Goal: Task Accomplishment & Management: Complete application form

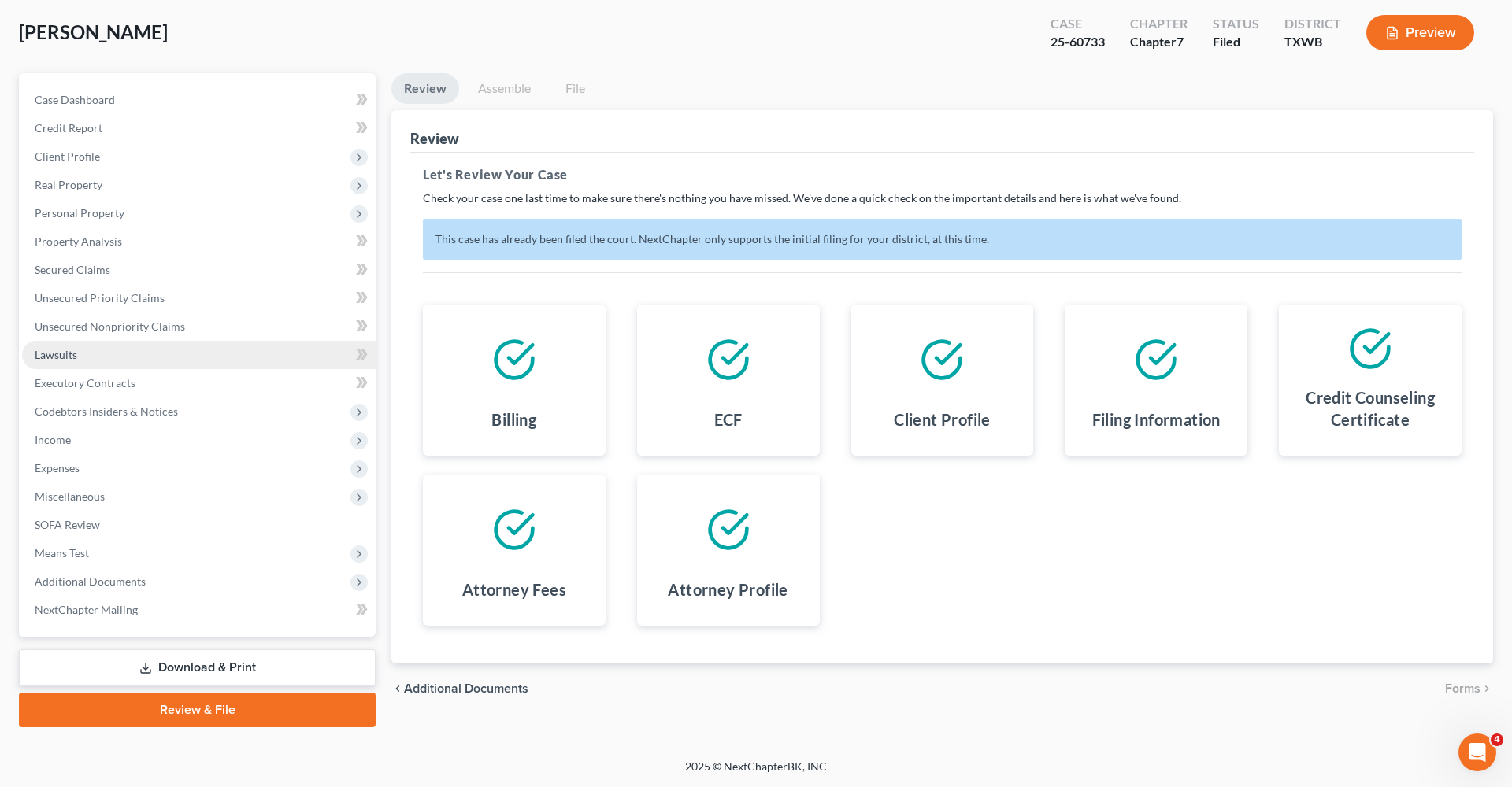
click at [68, 354] on span "Lawsuits" at bounding box center [55, 354] width 42 height 14
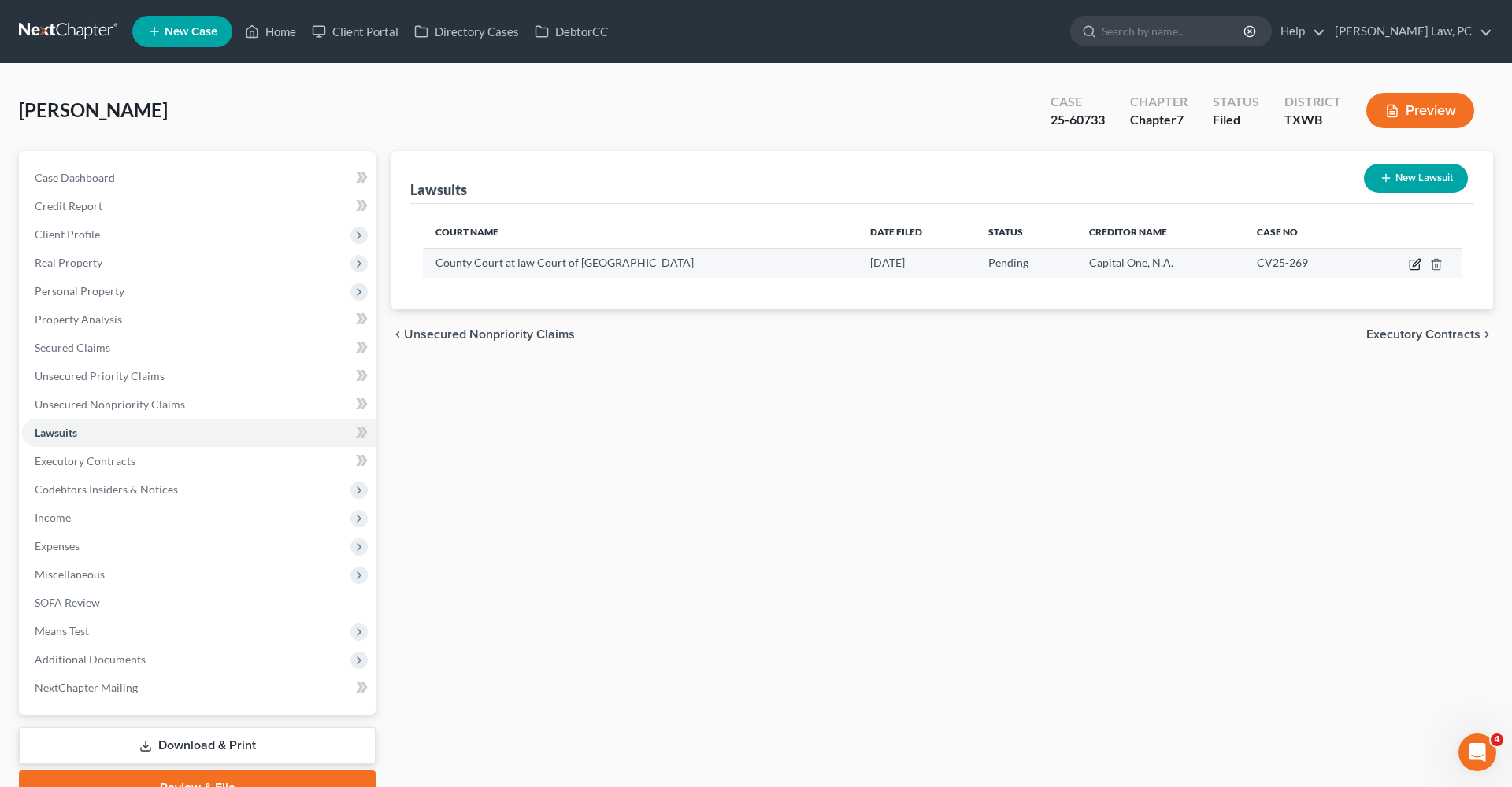
click at [1414, 260] on icon "button" at bounding box center [1414, 265] width 10 height 10
select select "45"
select select "0"
select select "4"
select select "45"
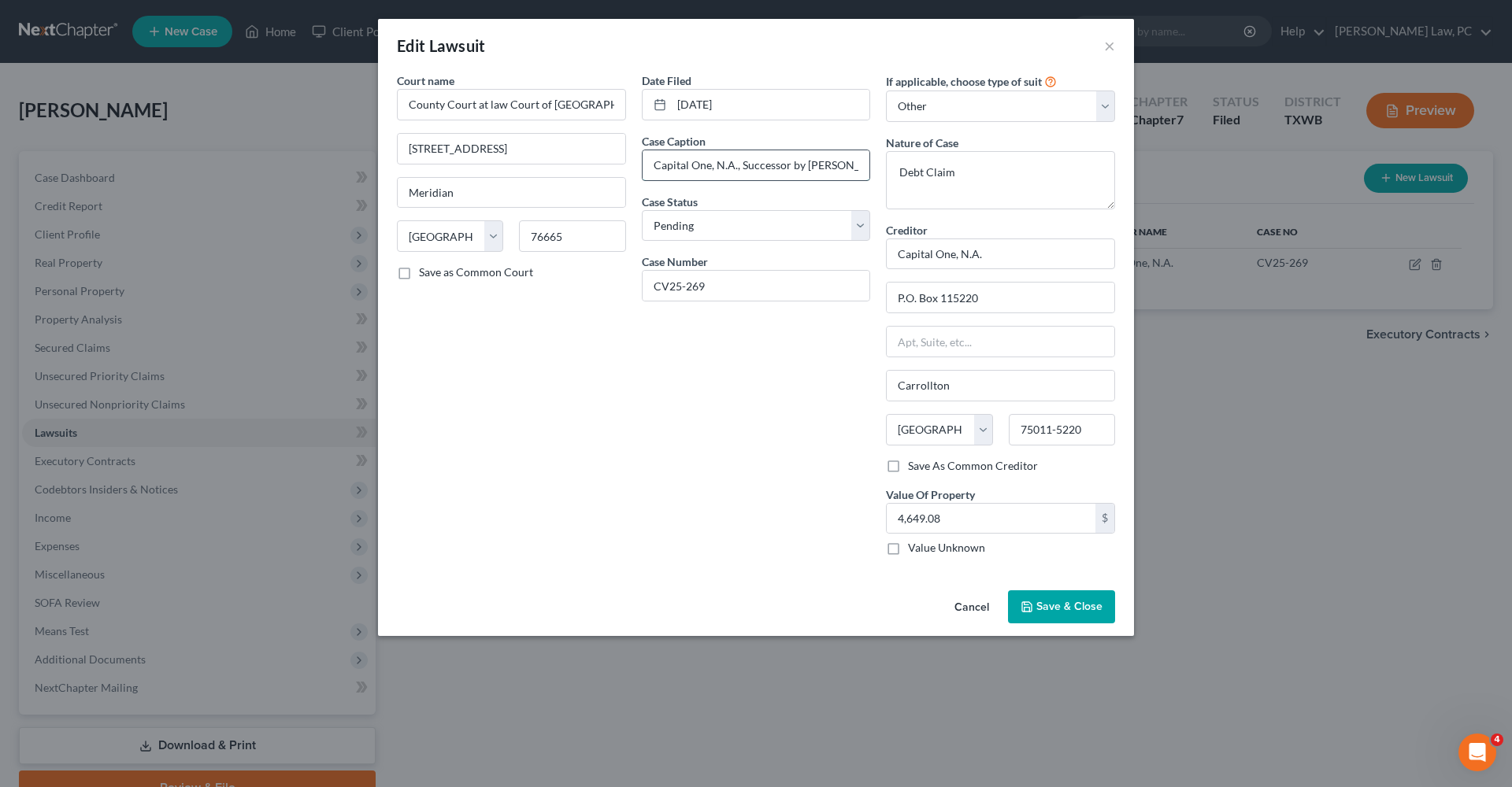
click at [825, 162] on input "Capital One, N.A., Successor by Merger to Discover Bank v. Dee A Leger" at bounding box center [757, 165] width 228 height 30
click at [1110, 48] on button "×" at bounding box center [1110, 46] width 11 height 19
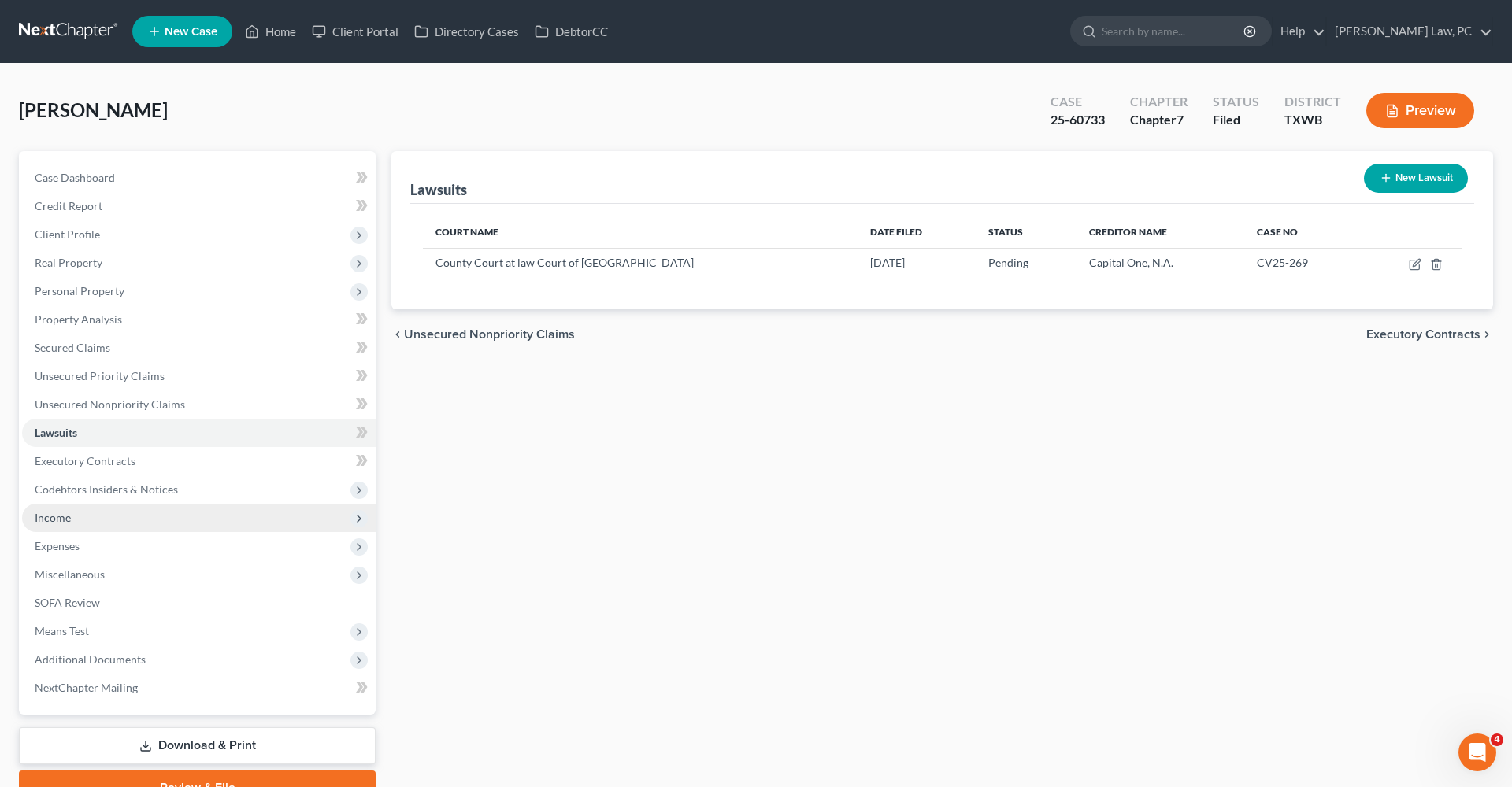
click at [40, 34] on link at bounding box center [70, 31] width 101 height 28
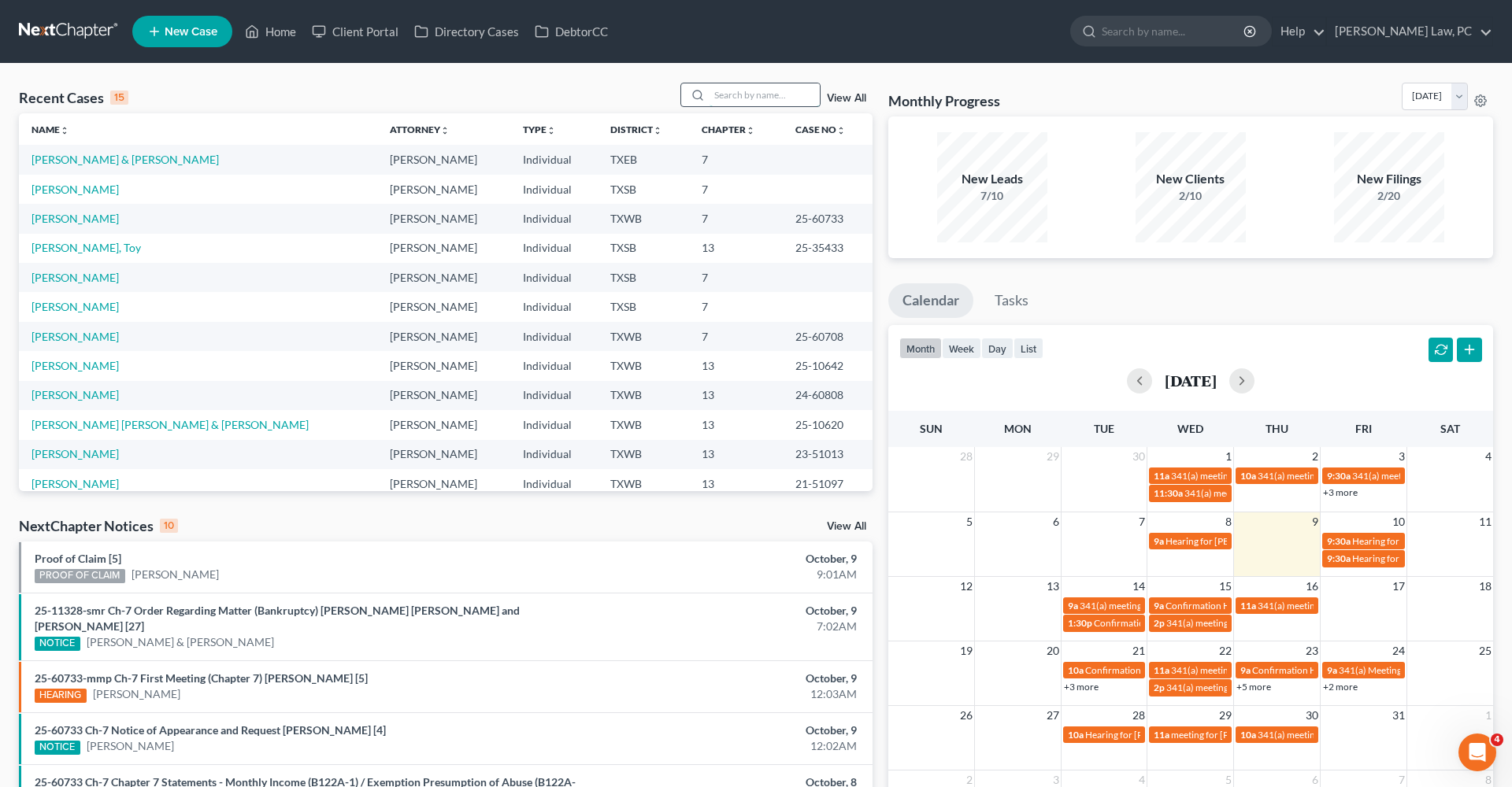
click at [744, 95] on input "search" at bounding box center [765, 95] width 111 height 22
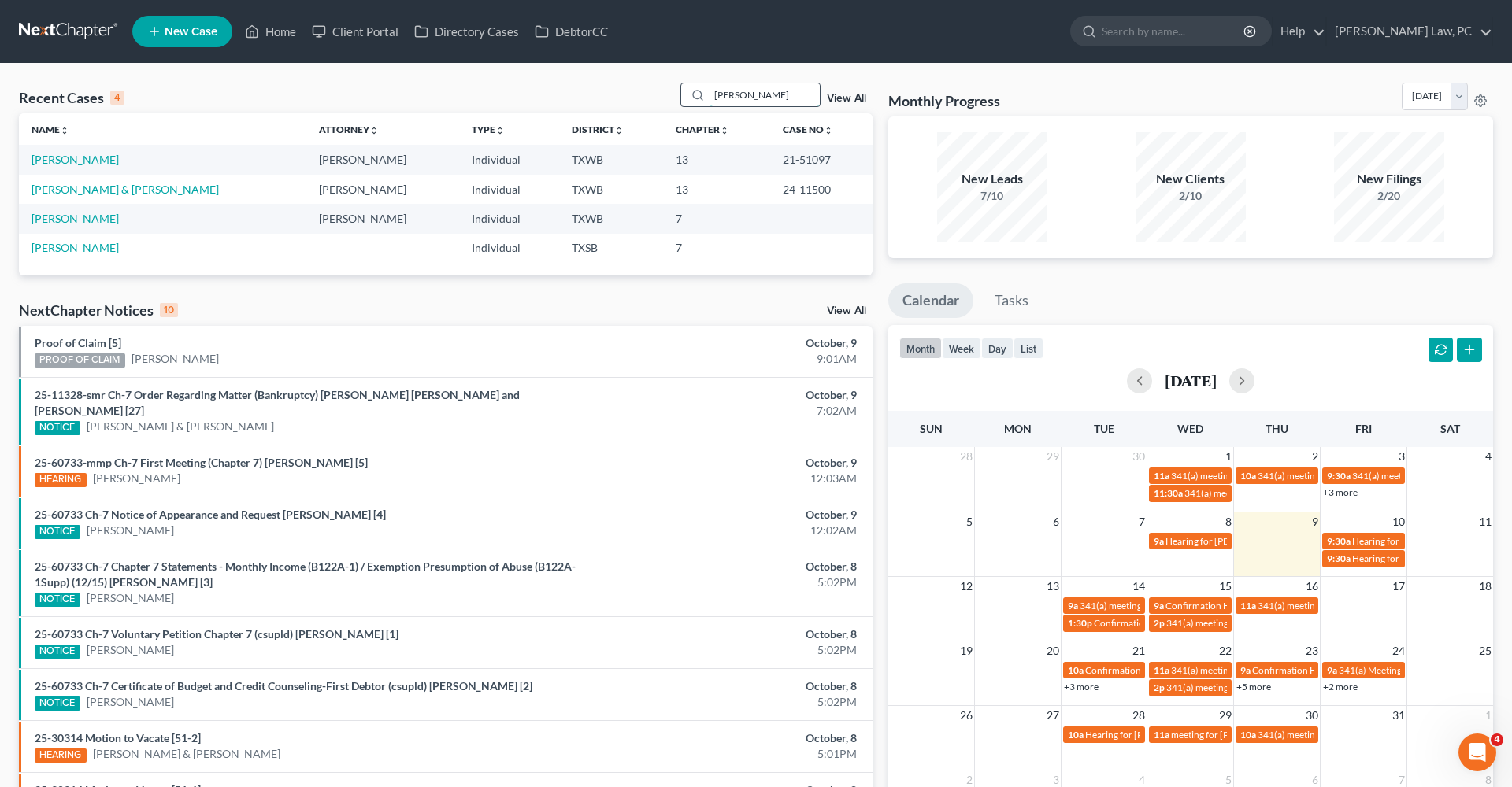
type input "[PERSON_NAME]"
drag, startPoint x: 744, startPoint y: 95, endPoint x: 80, endPoint y: 160, distance: 667.2
click at [80, 160] on link "[PERSON_NAME]" at bounding box center [75, 159] width 87 height 14
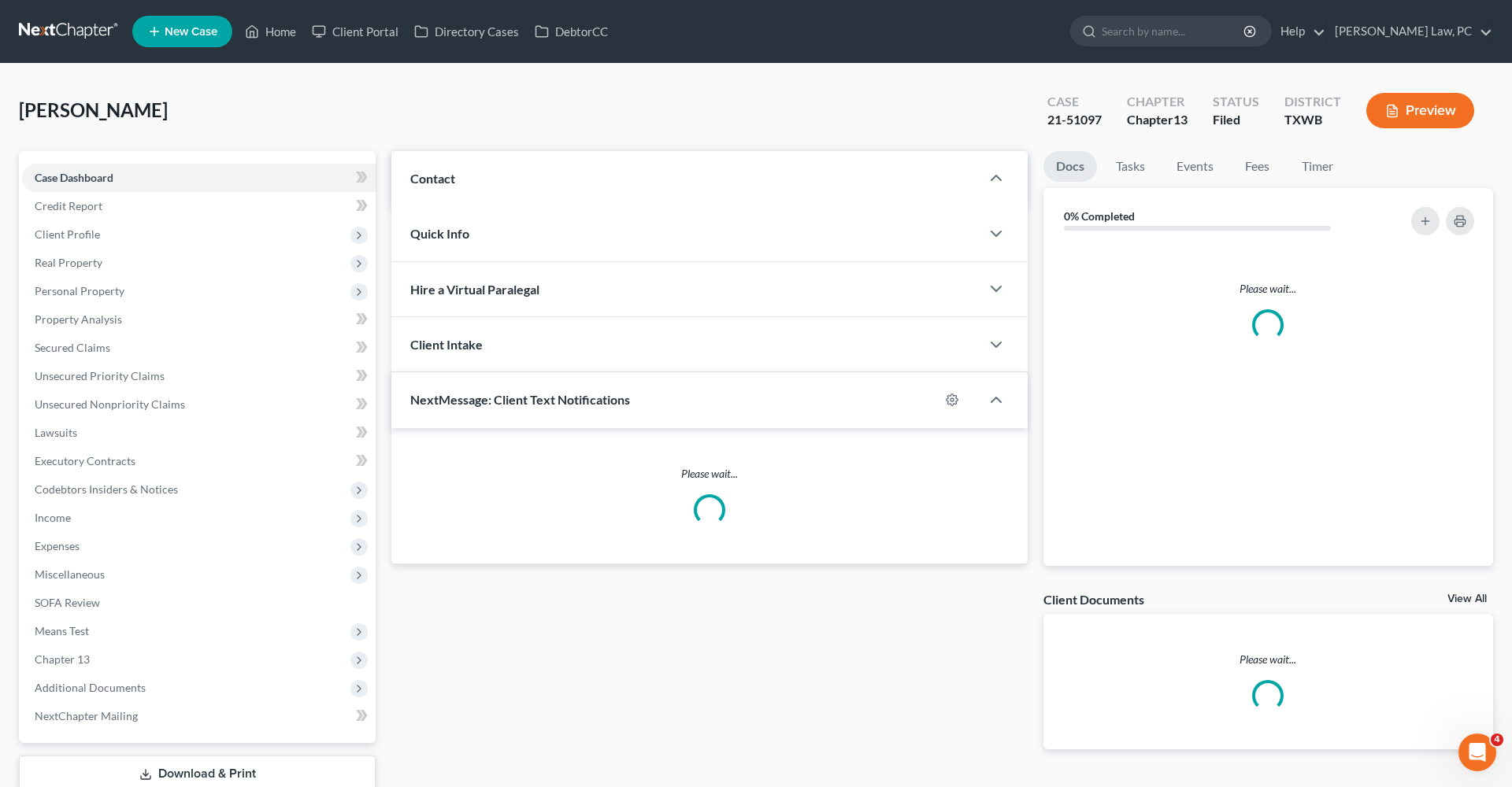
click at [73, 160] on div "Case Dashboard Payments Invoices Payments Payments Credit Report Client Profile…" at bounding box center [197, 447] width 357 height 592
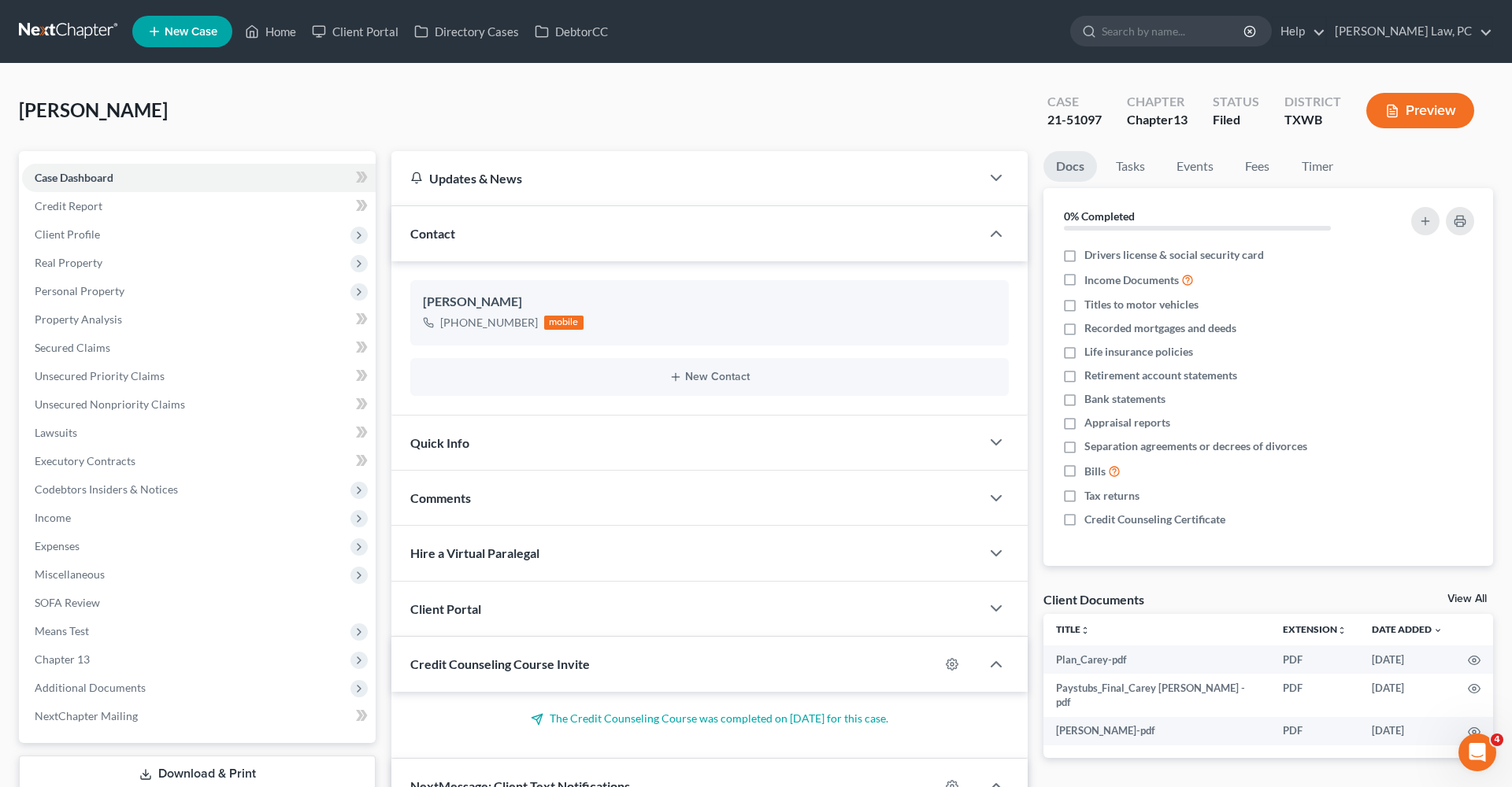
click at [1103, 123] on div "Case 21-51097" at bounding box center [1074, 112] width 79 height 46
drag, startPoint x: 1100, startPoint y: 119, endPoint x: 1044, endPoint y: 119, distance: 56.0
click at [1044, 119] on div "Case 21-51097" at bounding box center [1074, 112] width 79 height 46
copy div "21-51097"
click at [1433, 111] on button "Preview" at bounding box center [1420, 111] width 108 height 35
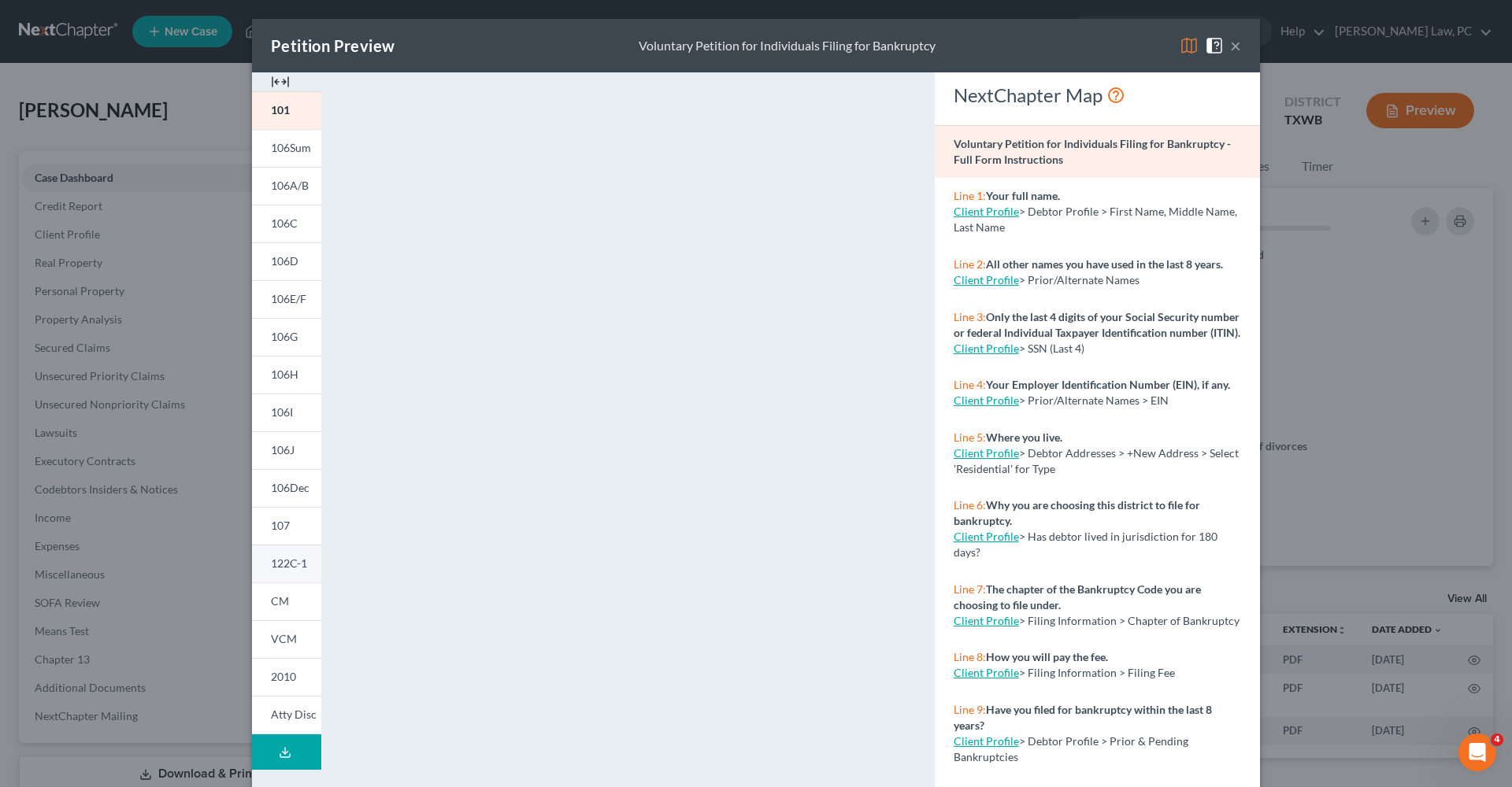
click at [296, 570] on span "122C-1" at bounding box center [289, 563] width 36 height 14
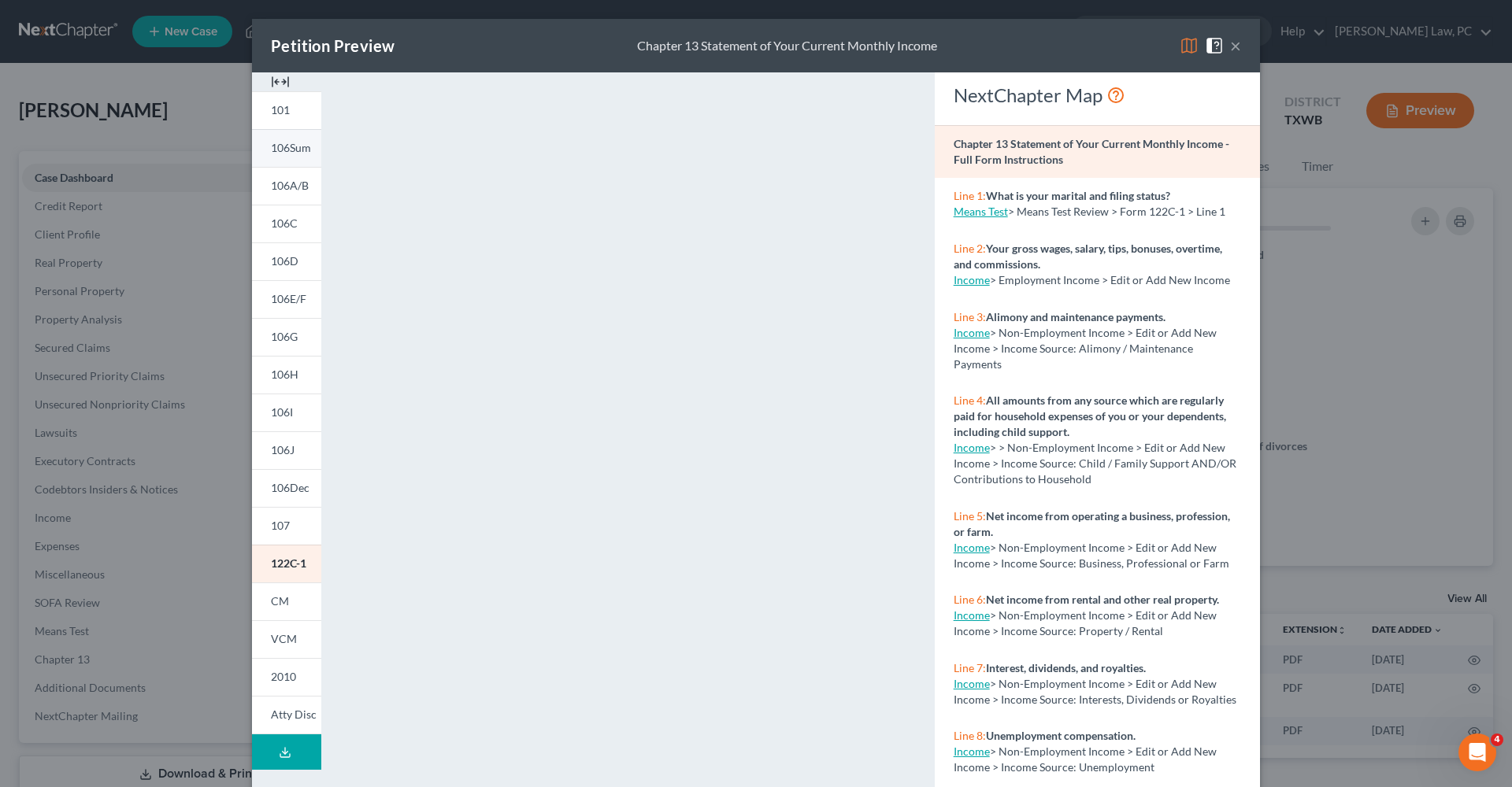
click at [293, 160] on link "106Sum" at bounding box center [286, 147] width 69 height 38
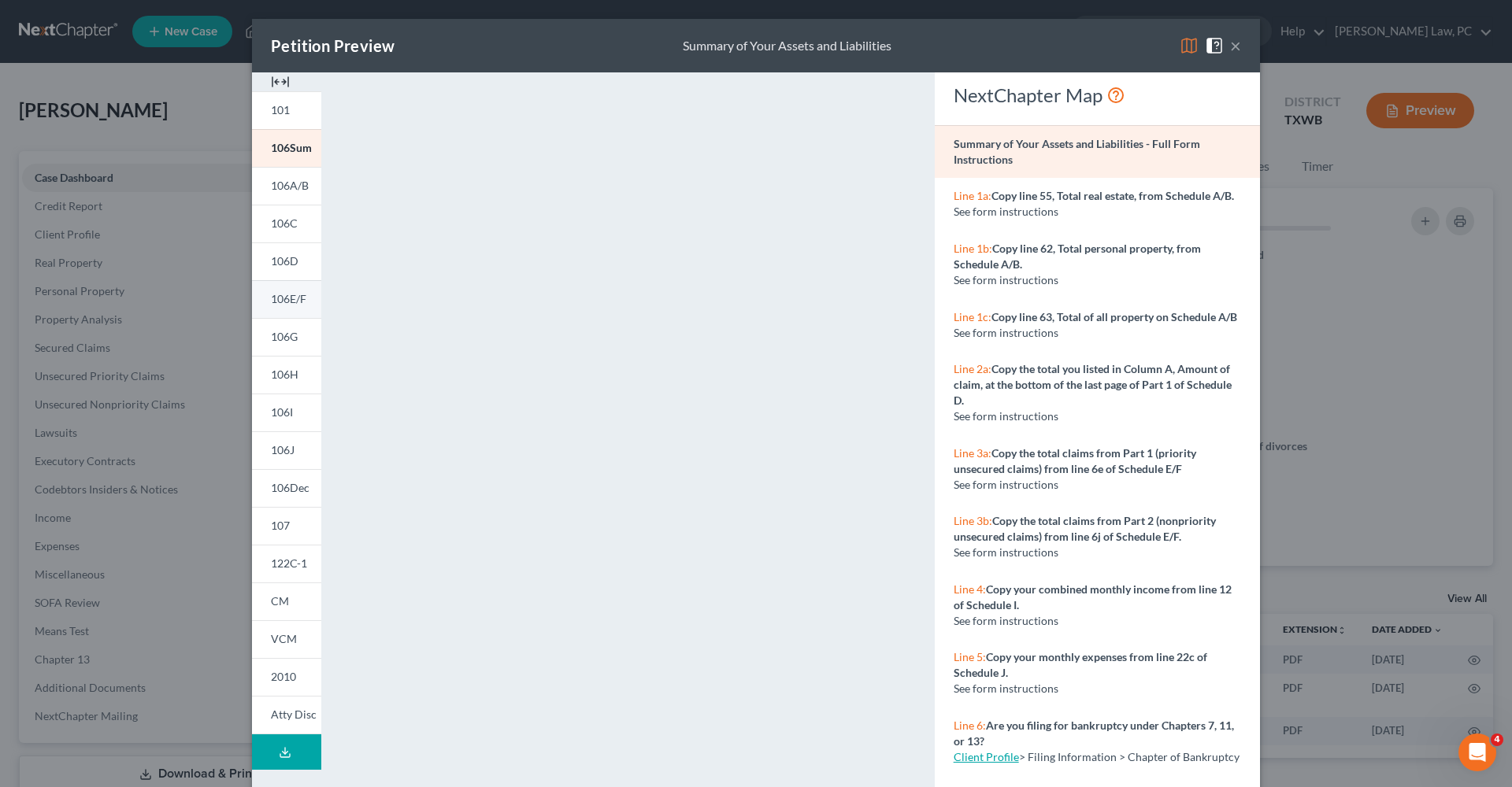
click at [294, 304] on span "106E/F" at bounding box center [289, 298] width 35 height 14
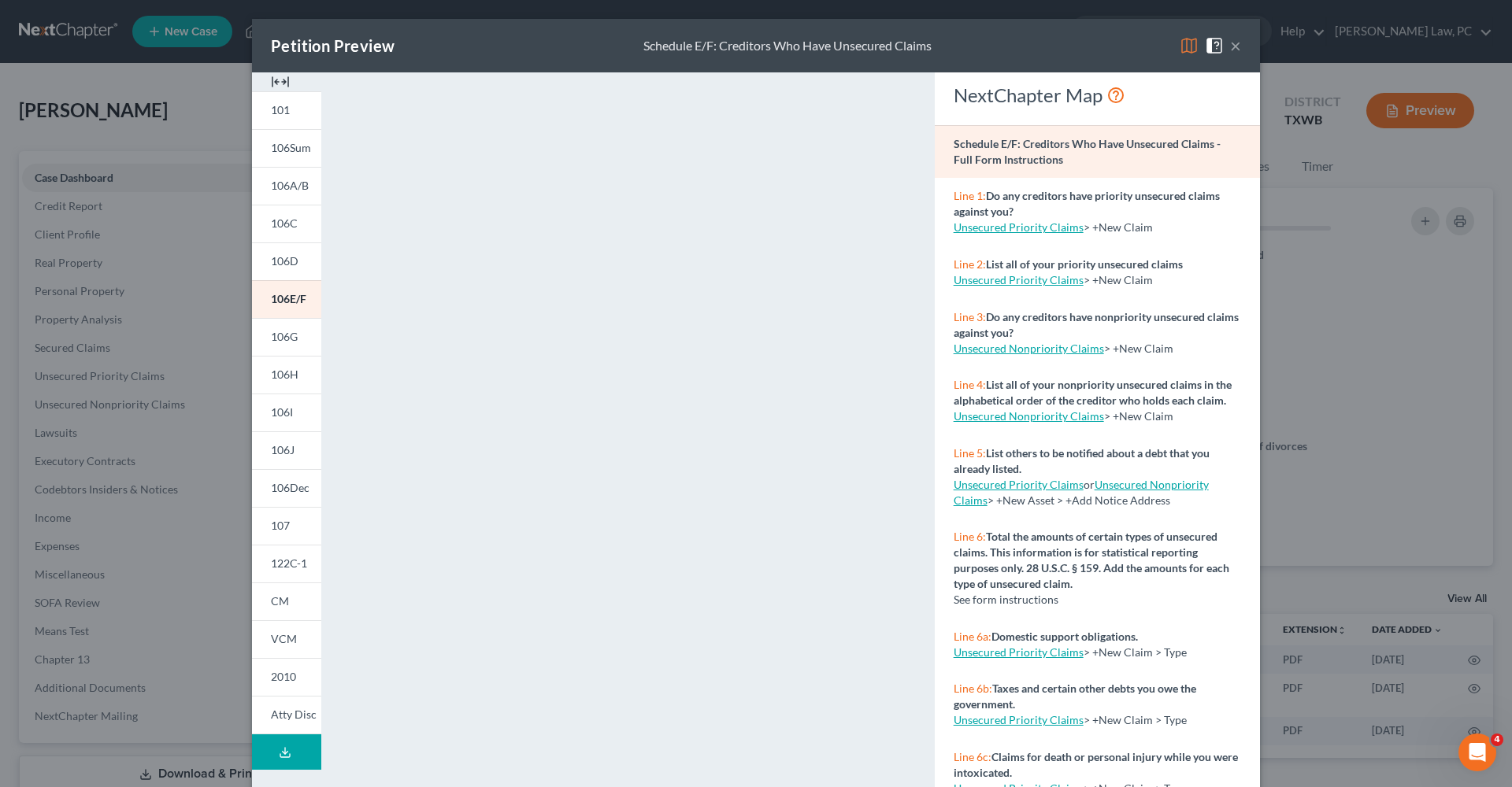
click at [1235, 49] on button "×" at bounding box center [1235, 46] width 11 height 19
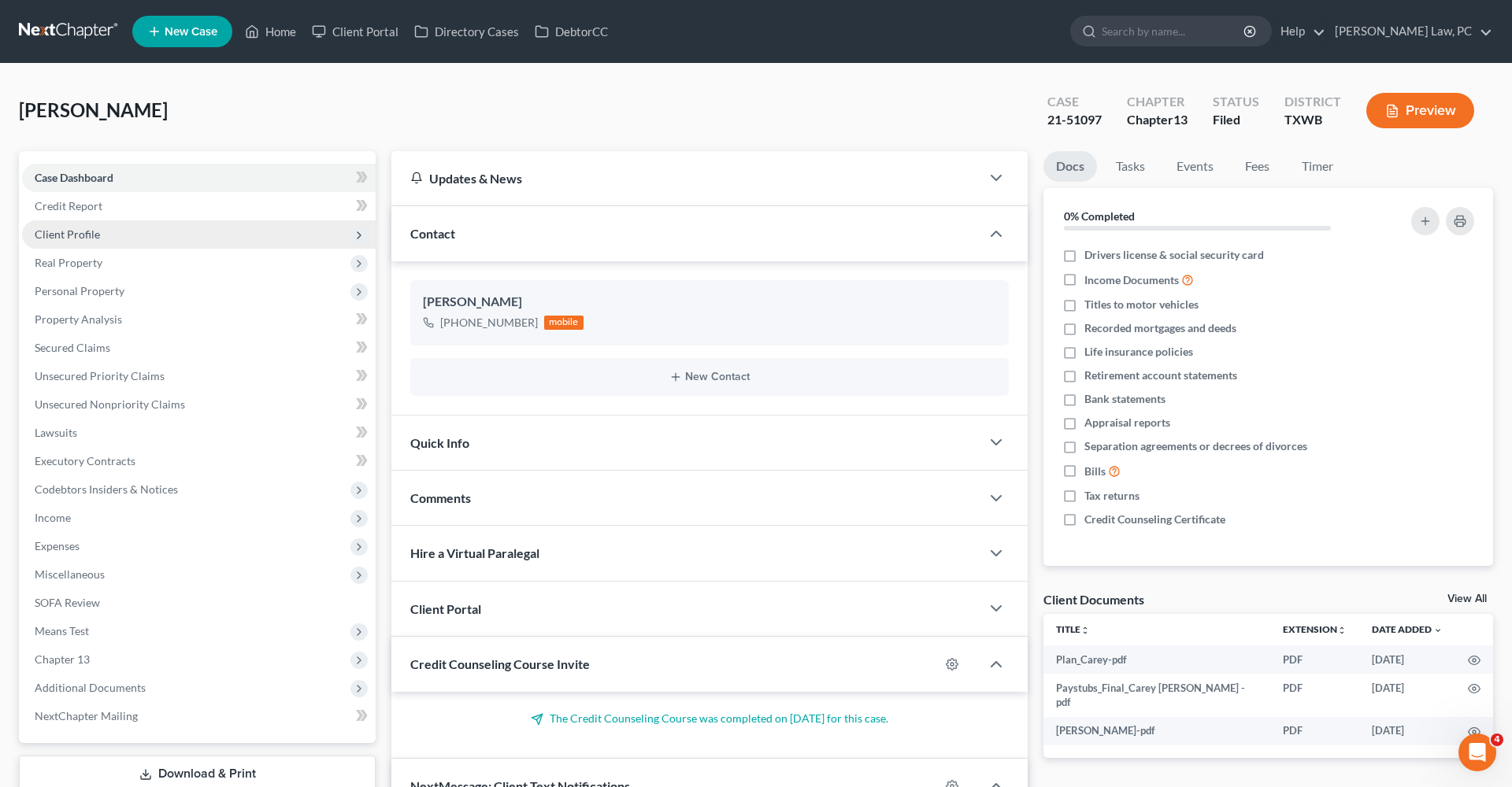
click at [83, 232] on span "Client Profile" at bounding box center [67, 234] width 66 height 14
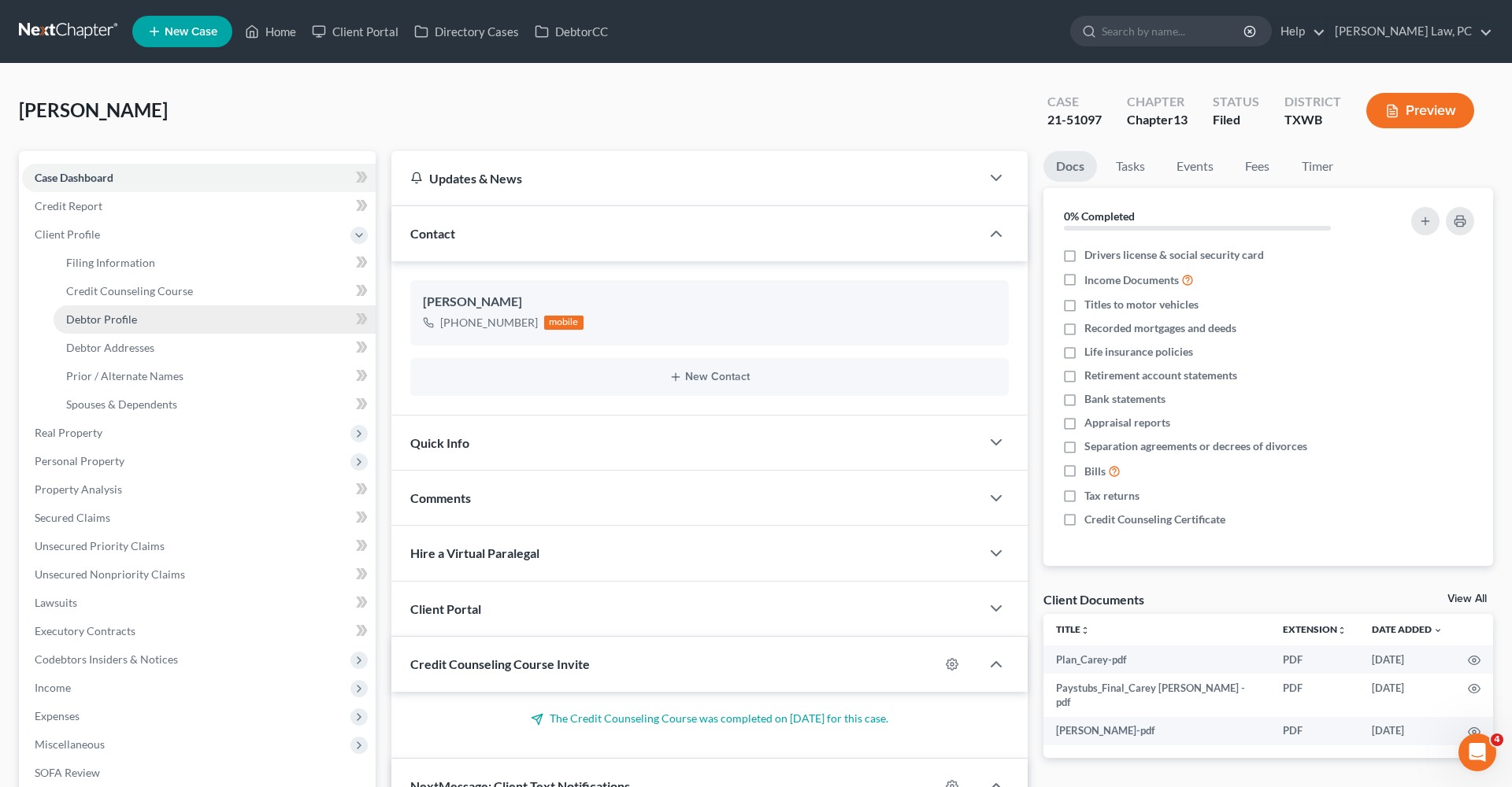
click at [111, 321] on span "Debtor Profile" at bounding box center [102, 319] width 71 height 14
select select "0"
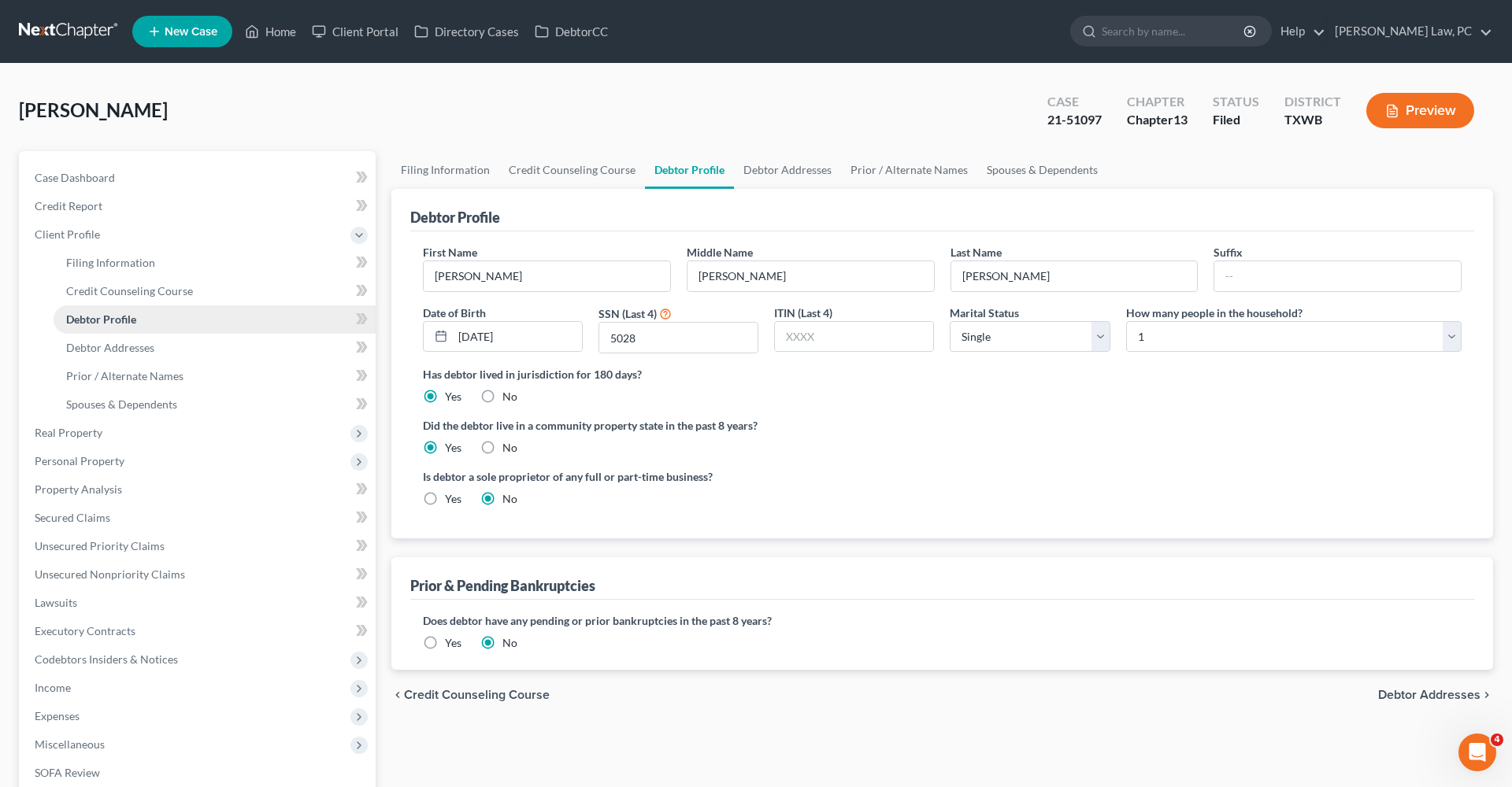
radio input "true"
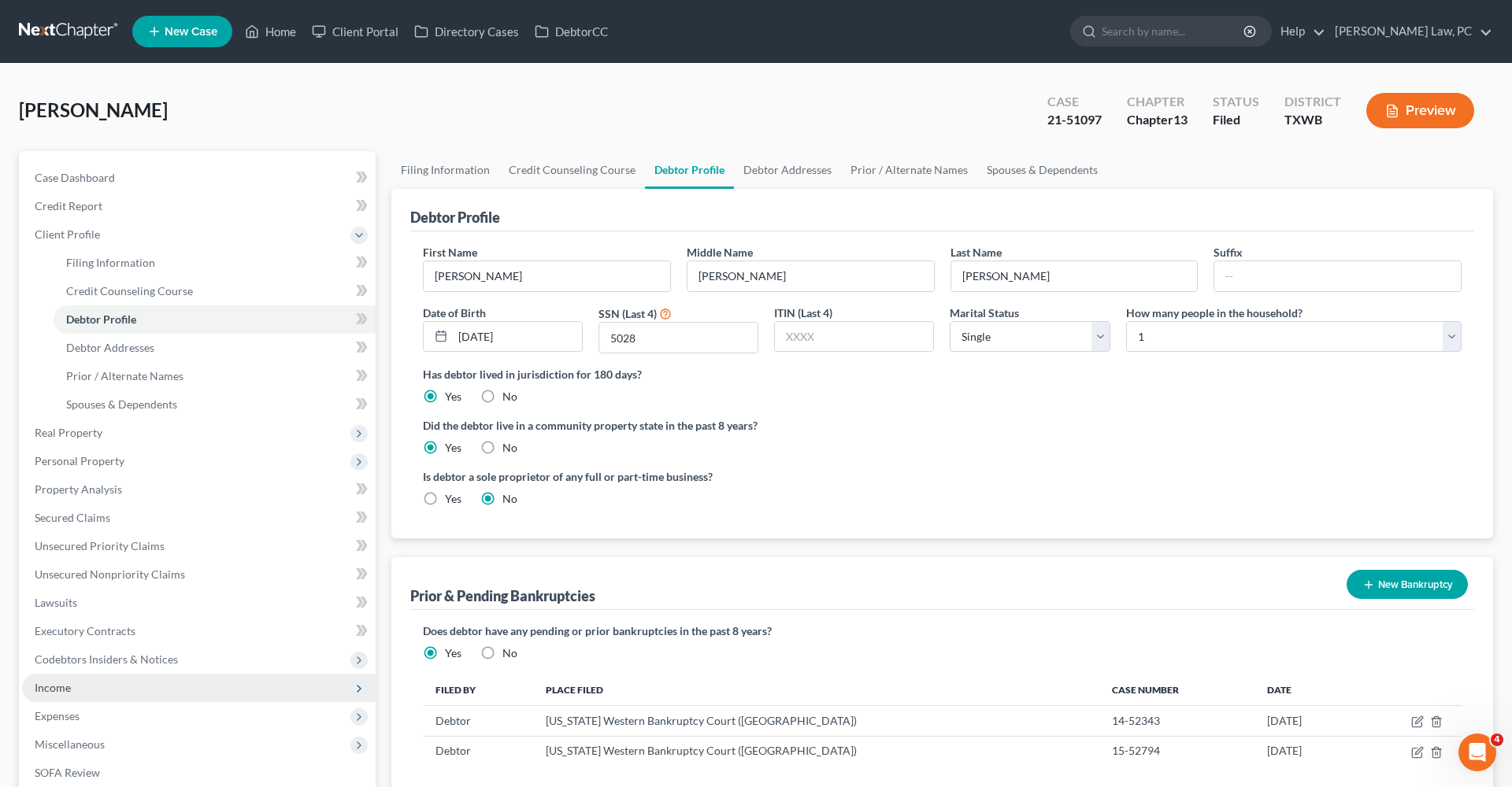
click at [37, 687] on span "Income" at bounding box center [52, 688] width 36 height 14
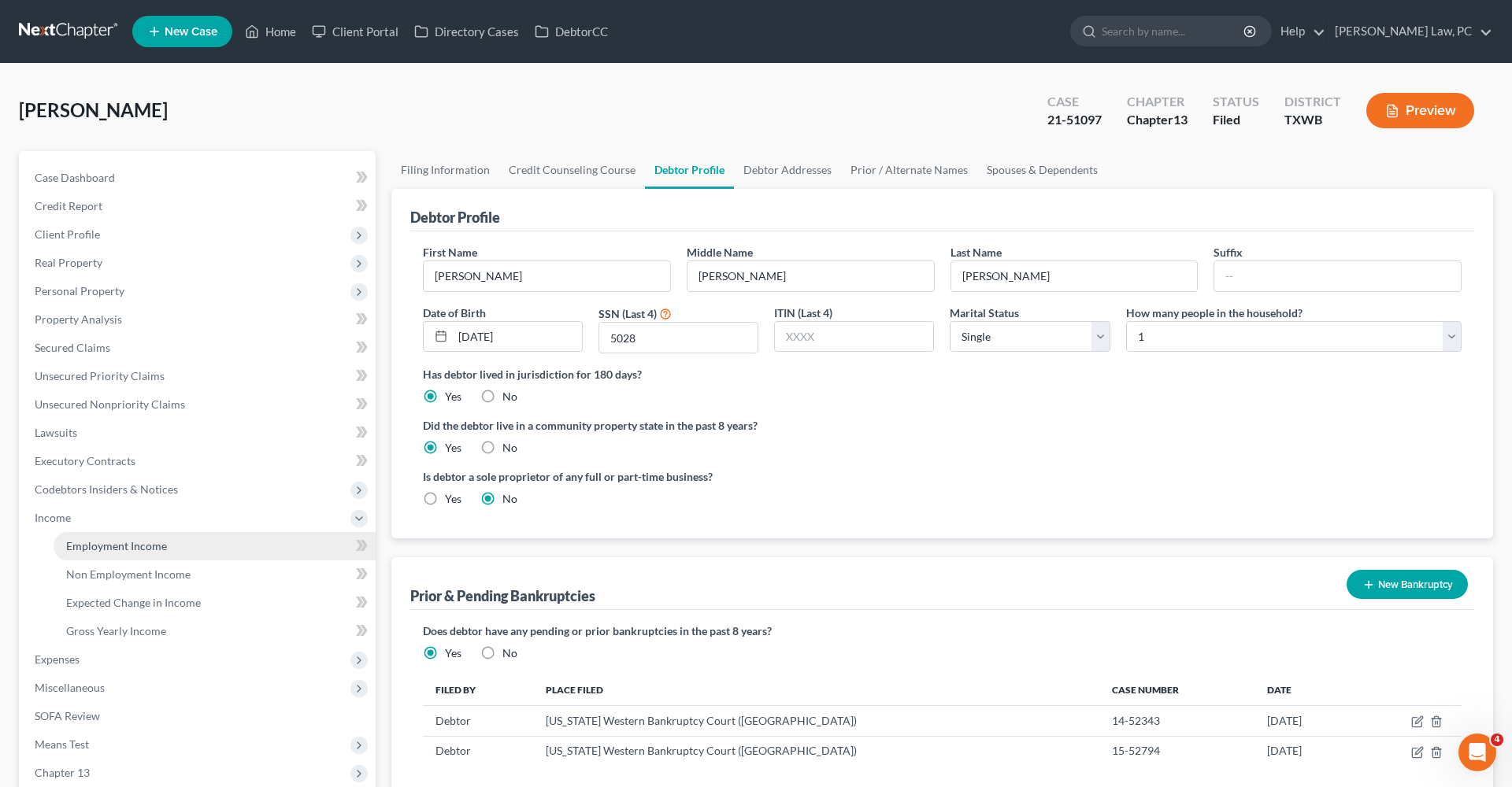
click at [112, 550] on span "Employment Income" at bounding box center [117, 546] width 101 height 14
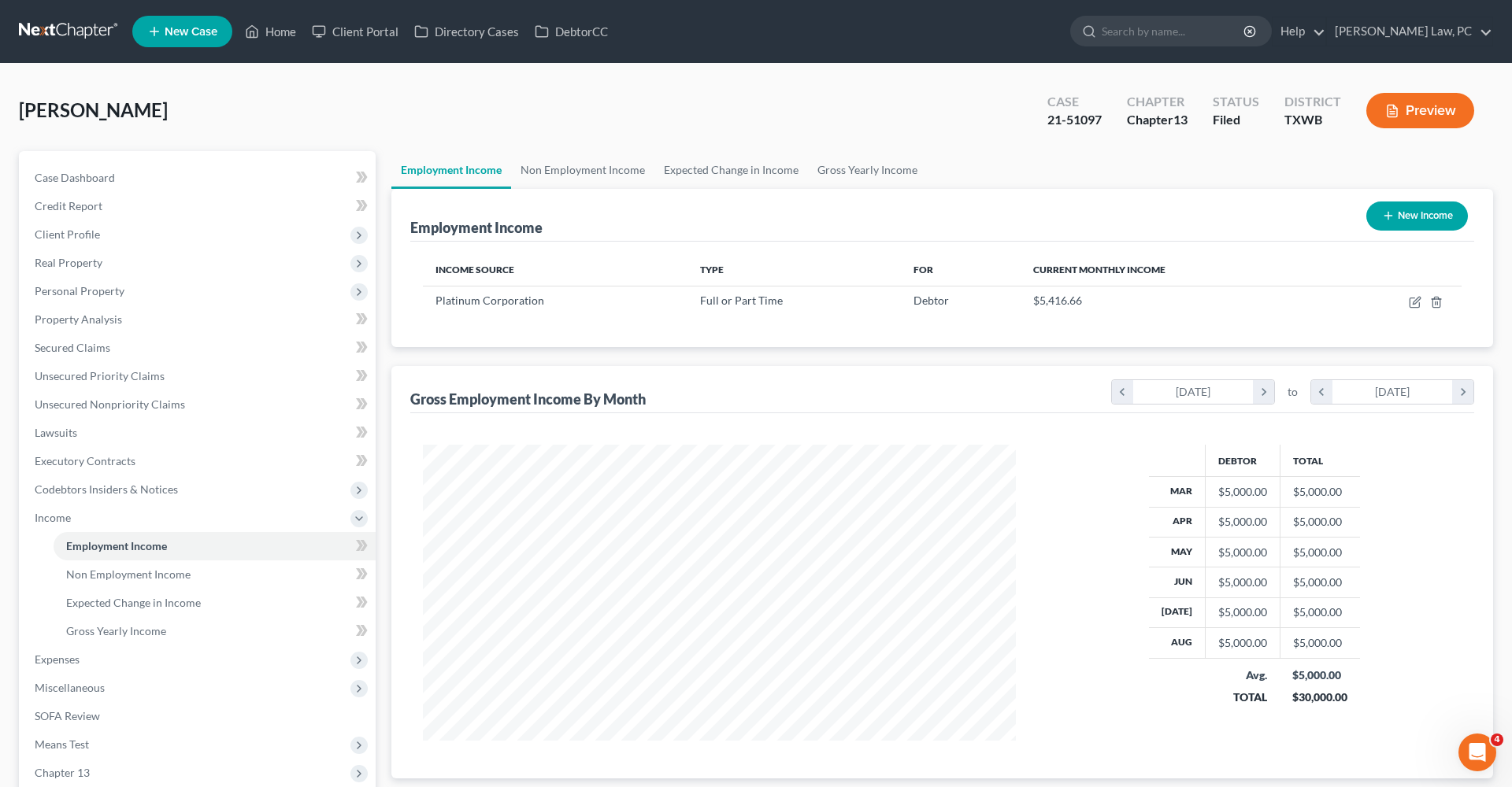
scroll to position [296, 625]
click at [1417, 303] on icon "button" at bounding box center [1416, 302] width 13 height 13
select select "0"
select select "21"
select select "1"
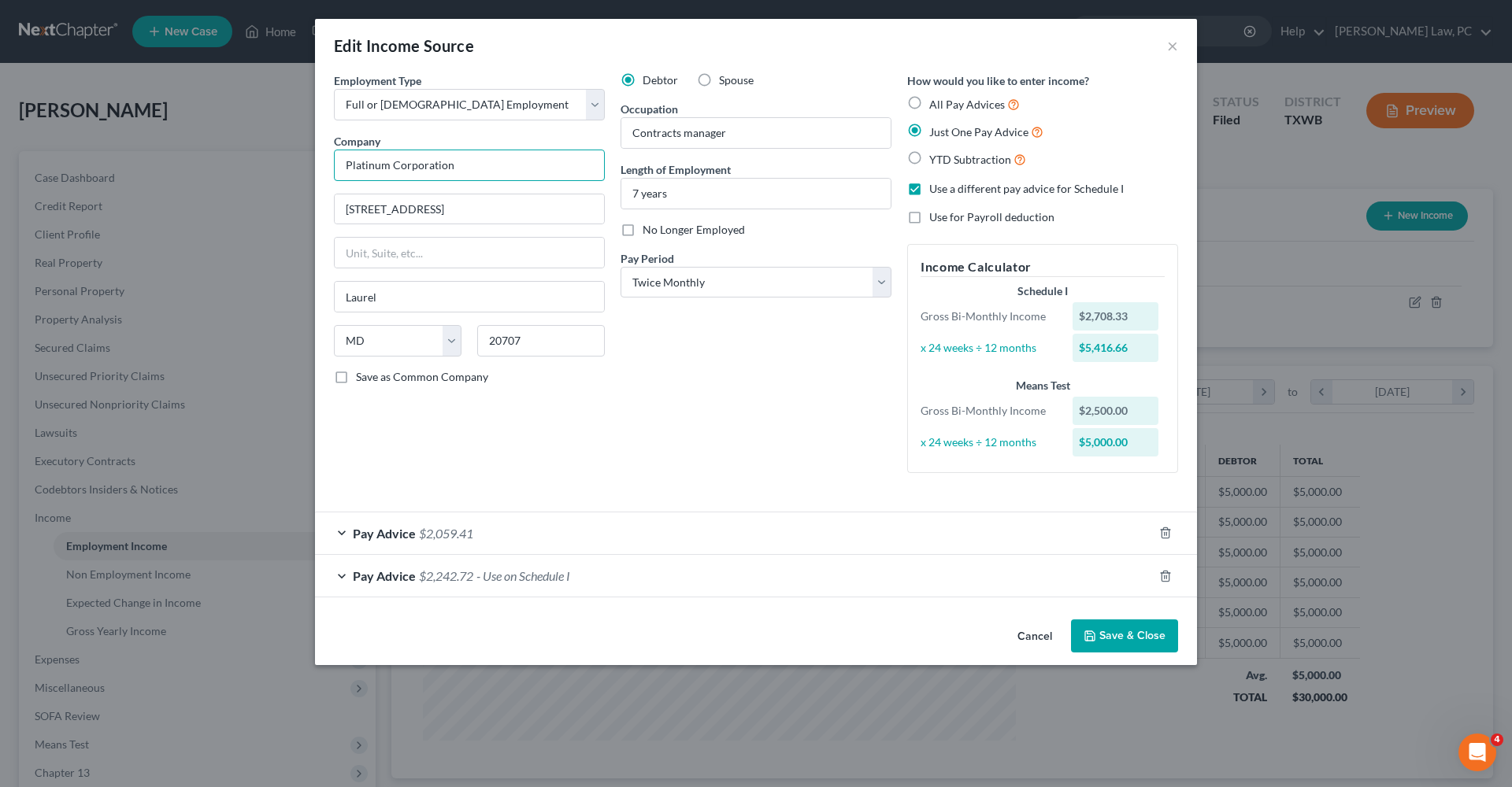
drag, startPoint x: 493, startPoint y: 162, endPoint x: 325, endPoint y: 156, distance: 168.1
click at [325, 156] on div "Employment Type * Select Full or [DEMOGRAPHIC_DATA] Employment Self Employment …" at bounding box center [756, 342] width 882 height 541
drag, startPoint x: 463, startPoint y: 209, endPoint x: 300, endPoint y: 207, distance: 163.0
click at [1176, 47] on button "×" at bounding box center [1173, 46] width 11 height 19
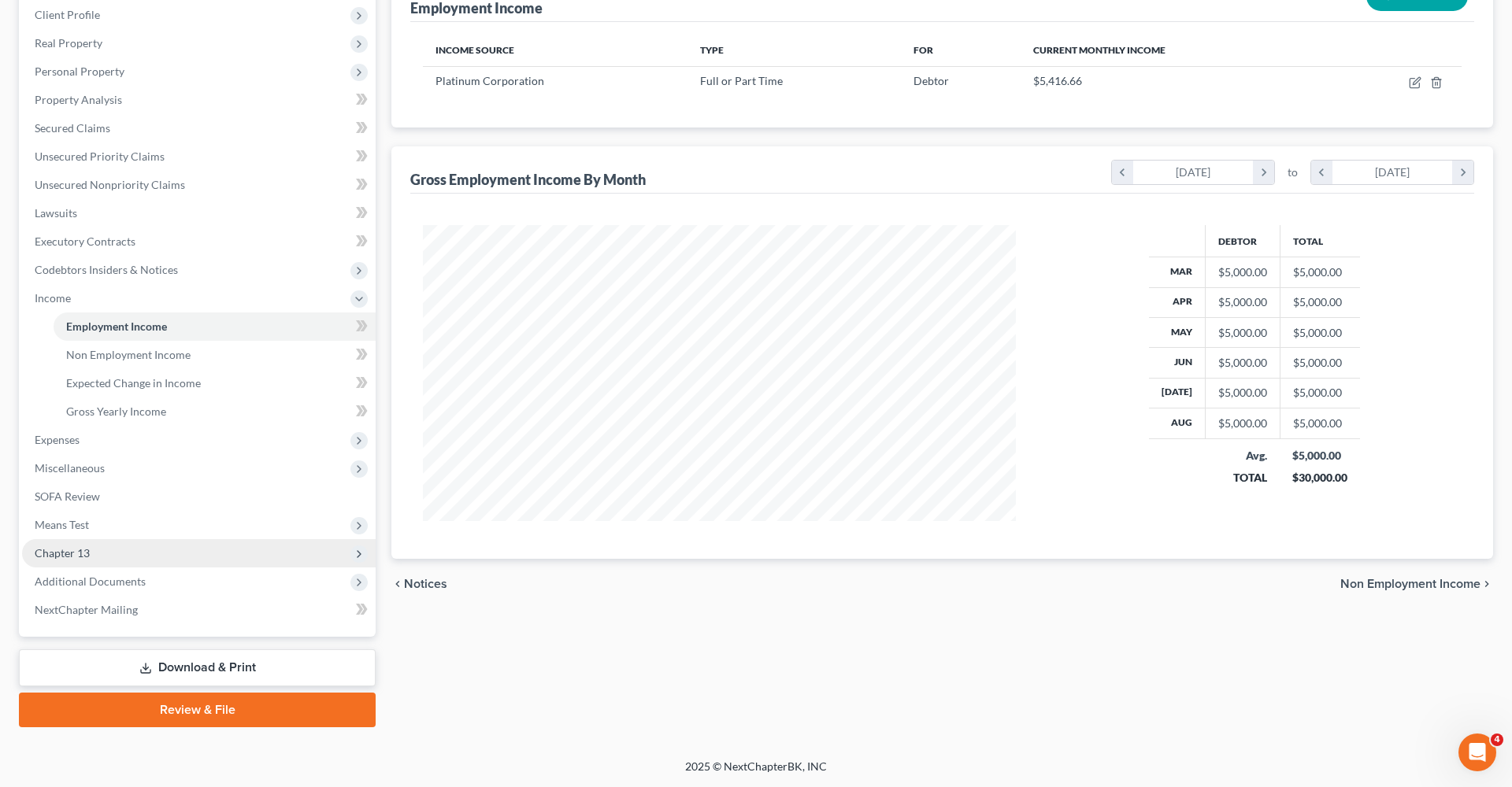
scroll to position [220, 0]
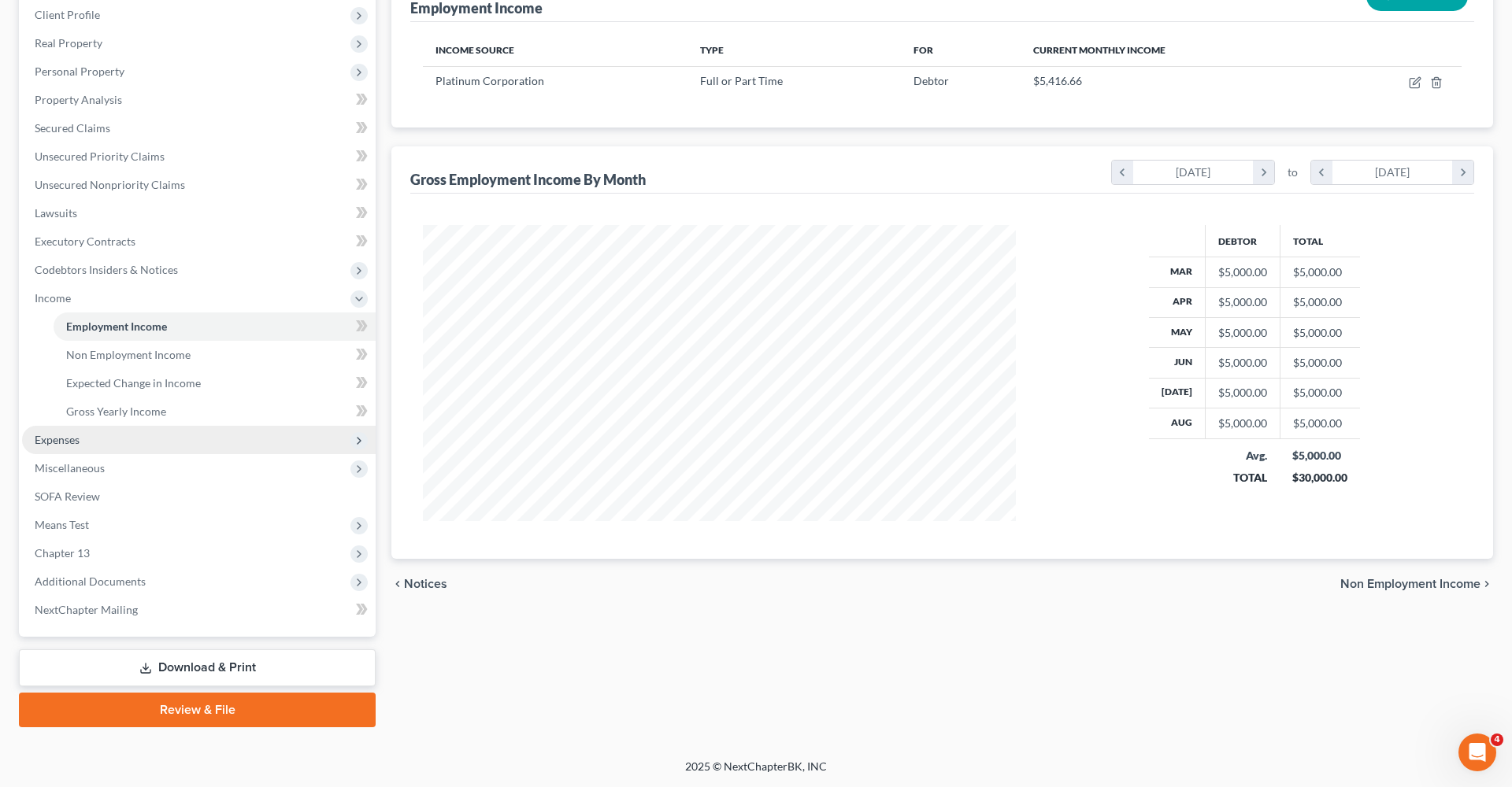
click at [63, 441] on span "Expenses" at bounding box center [57, 439] width 45 height 14
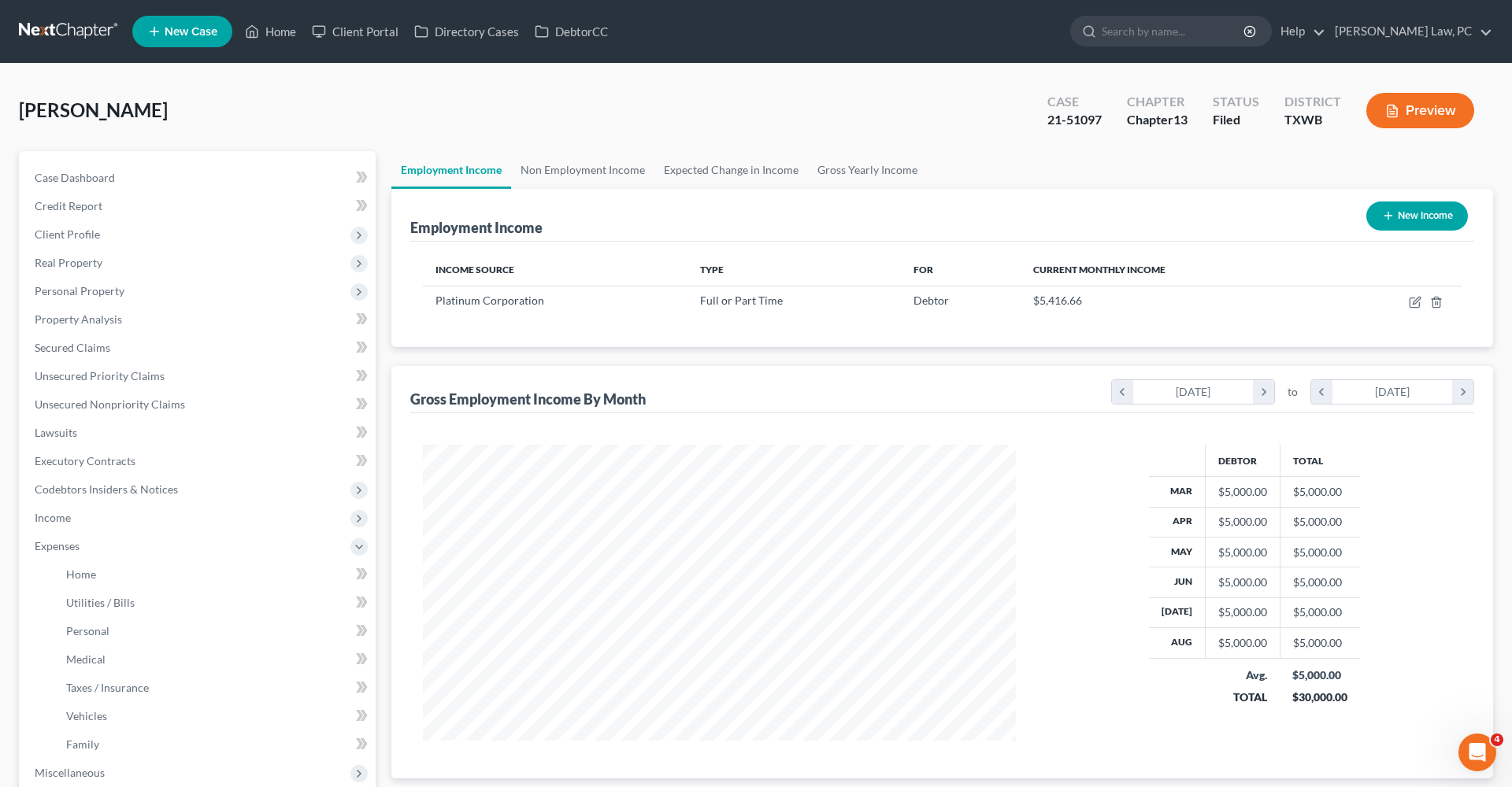
scroll to position [0, 0]
click at [57, 35] on link at bounding box center [70, 31] width 101 height 28
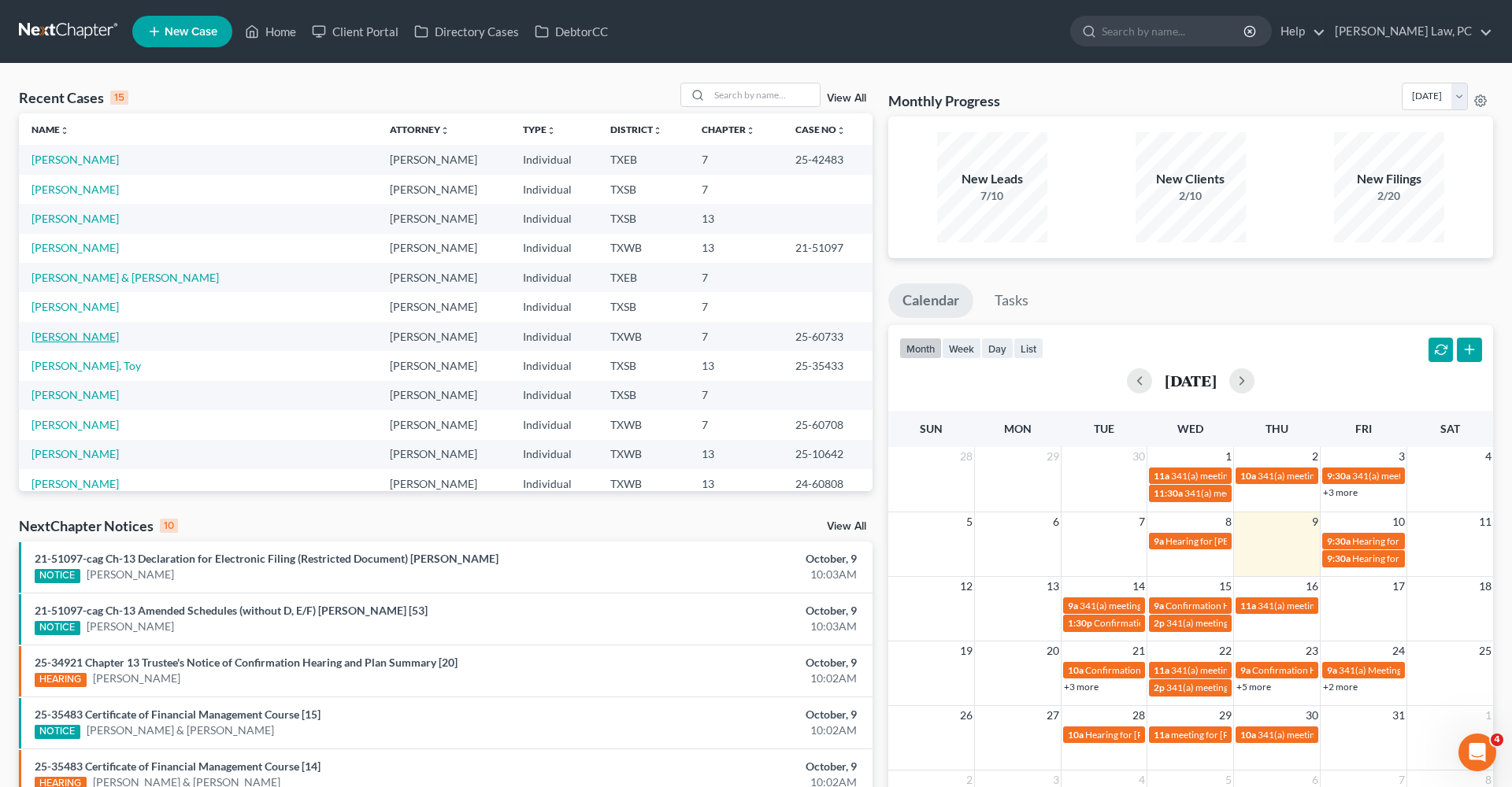
click at [78, 338] on link "[PERSON_NAME]" at bounding box center [75, 337] width 87 height 14
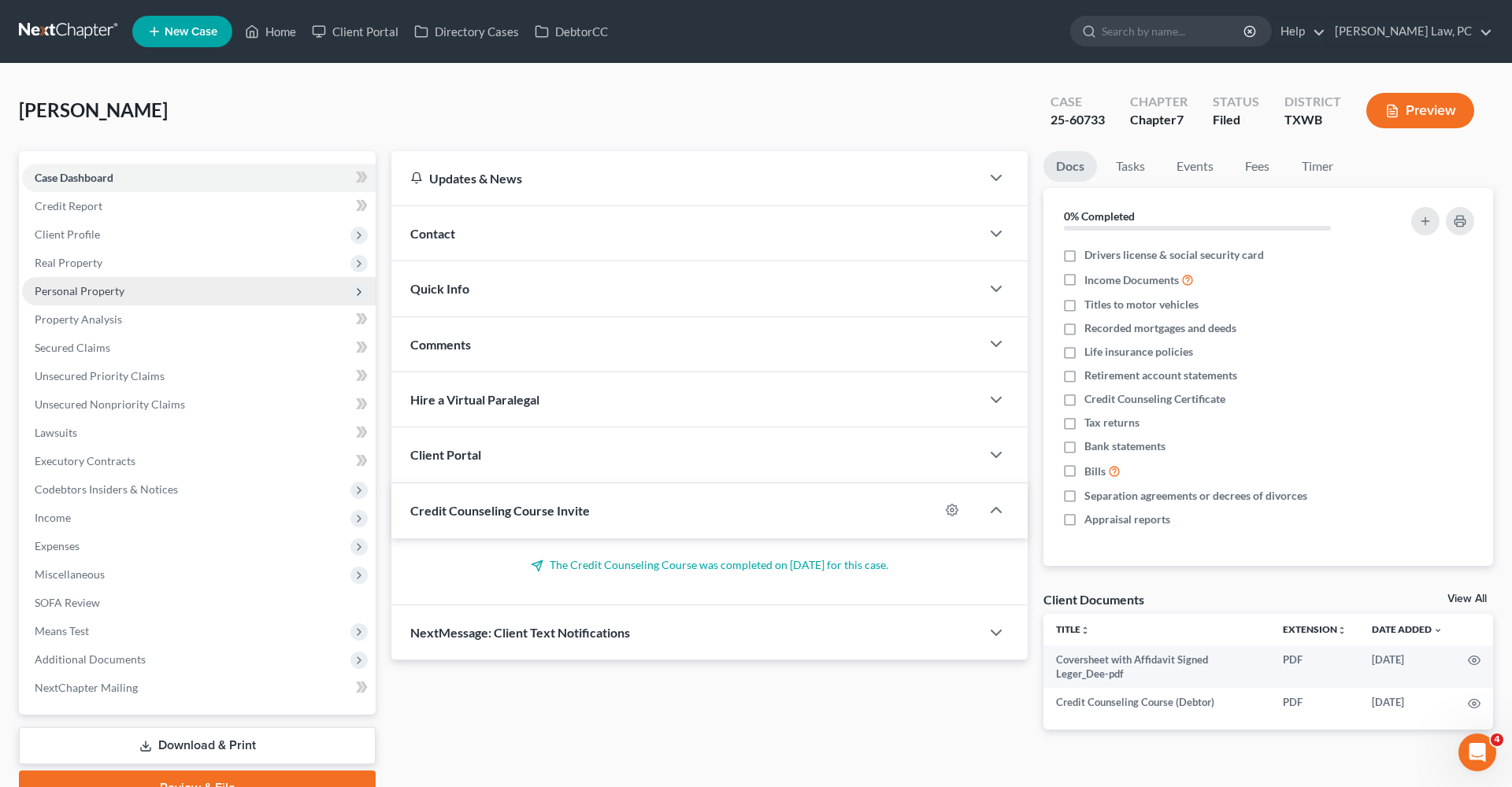
click at [55, 287] on span "Personal Property" at bounding box center [79, 291] width 90 height 14
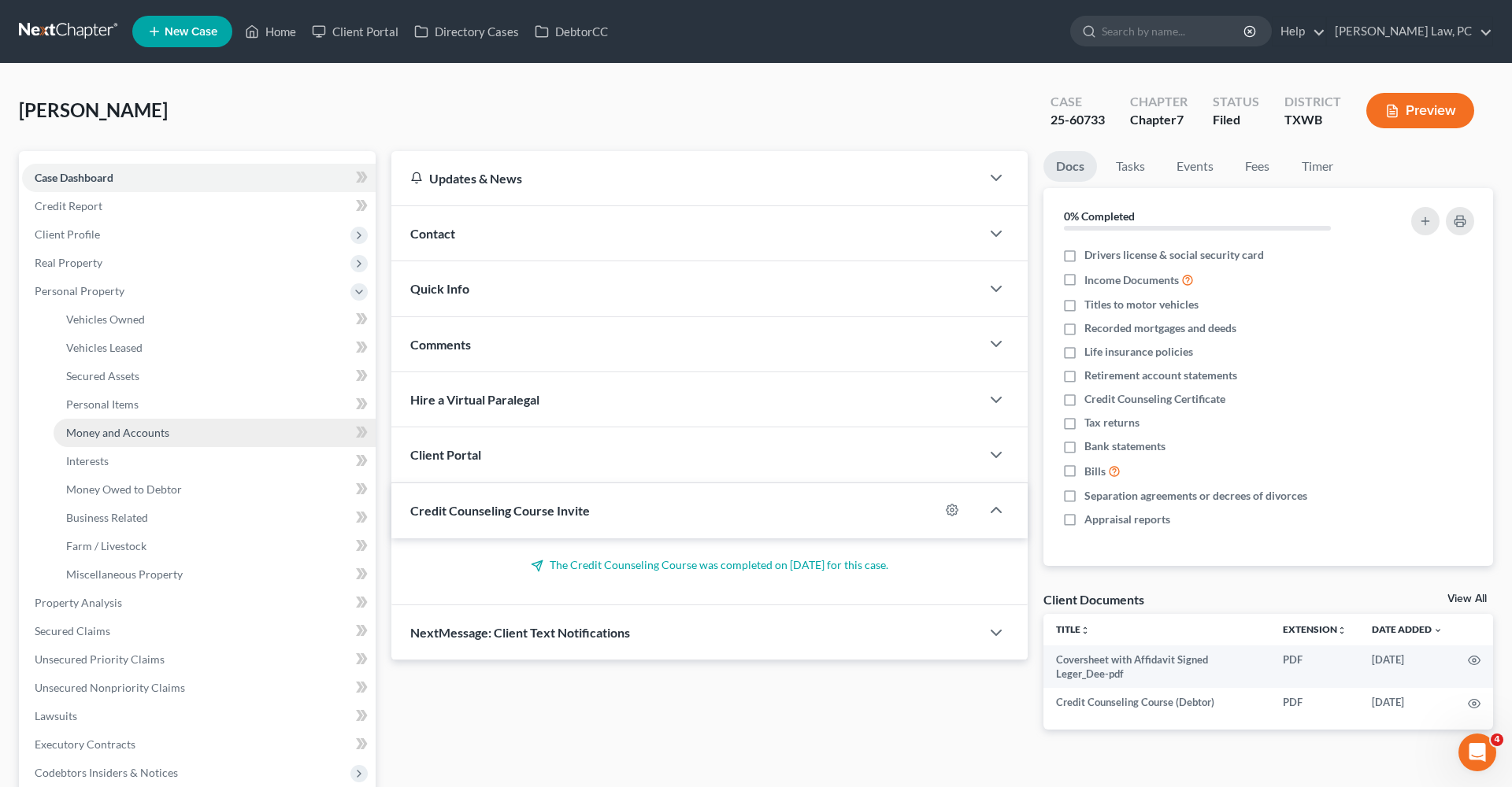
click at [134, 429] on span "Money and Accounts" at bounding box center [118, 432] width 103 height 14
